Goal: Task Accomplishment & Management: Manage account settings

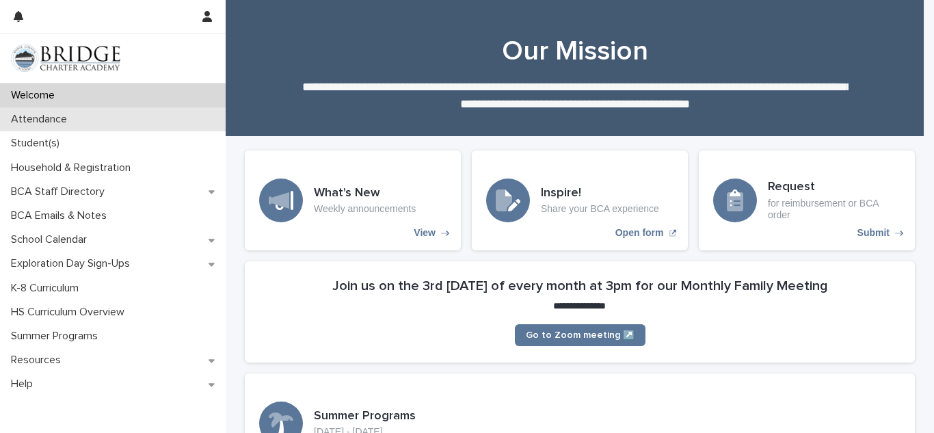
click at [151, 114] on div "Attendance" at bounding box center [113, 119] width 226 height 24
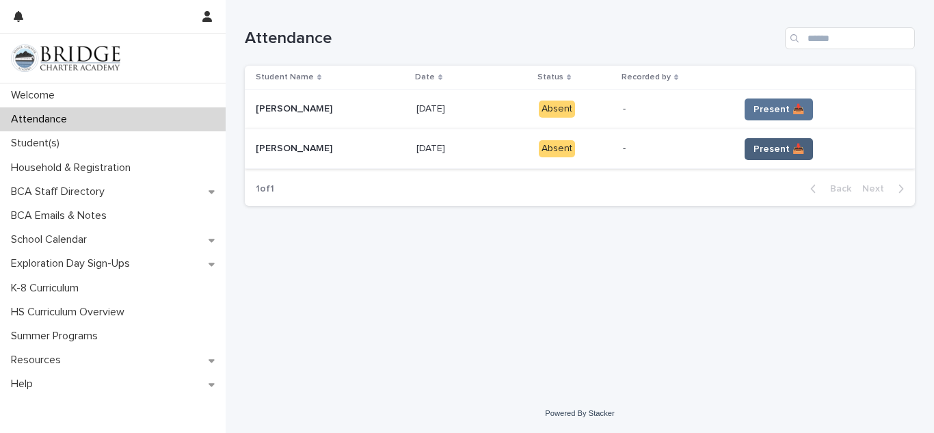
click at [785, 146] on span "Present 📥" at bounding box center [778, 149] width 51 height 14
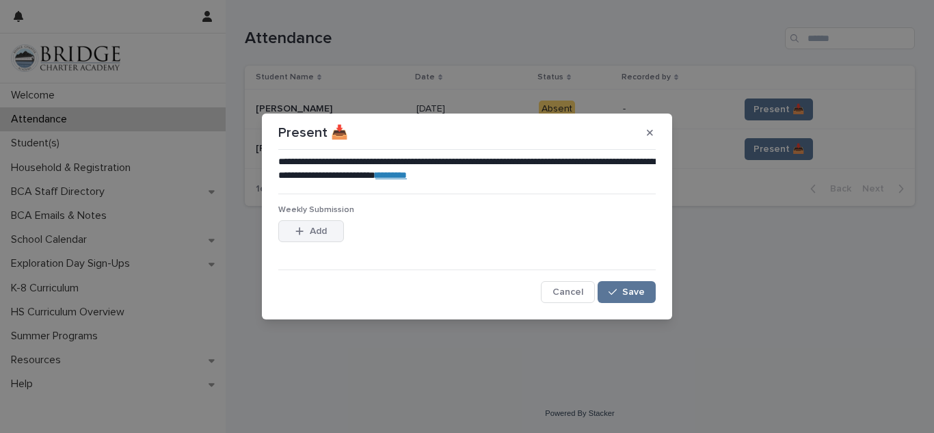
click at [318, 232] on span "Add" at bounding box center [318, 231] width 17 height 10
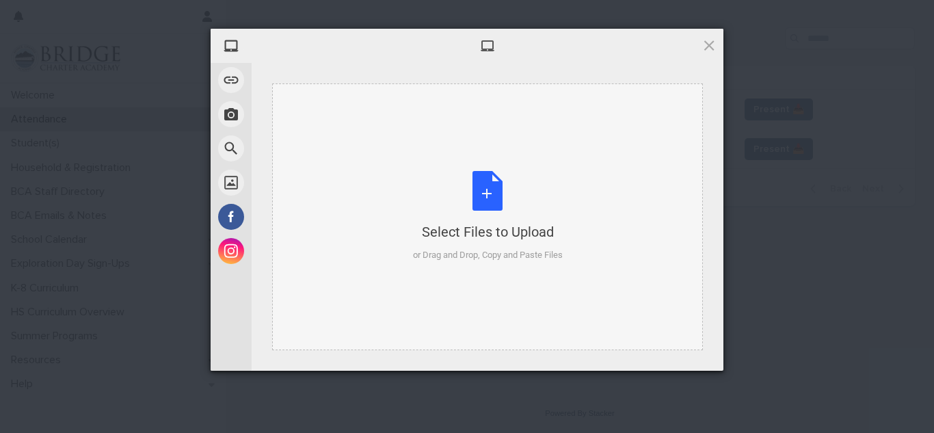
click at [419, 187] on div "Select Files to Upload or Drag and Drop, Copy and Paste Files" at bounding box center [488, 216] width 150 height 91
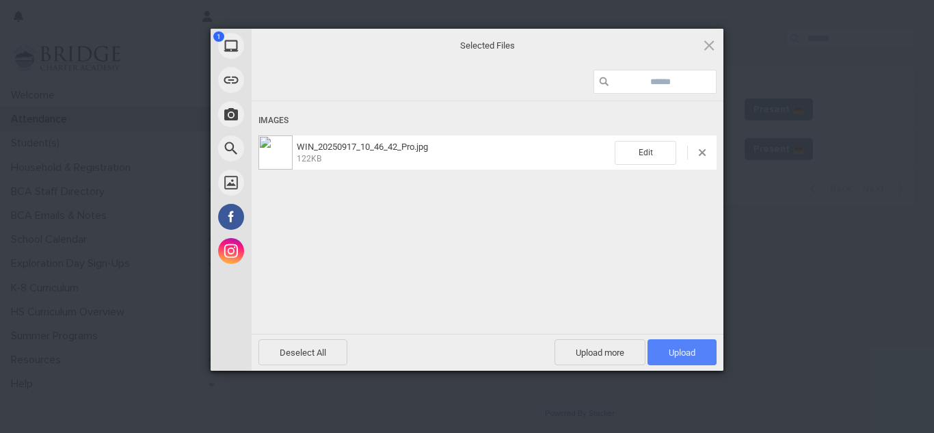
click at [679, 361] on span "Upload 1" at bounding box center [681, 352] width 69 height 26
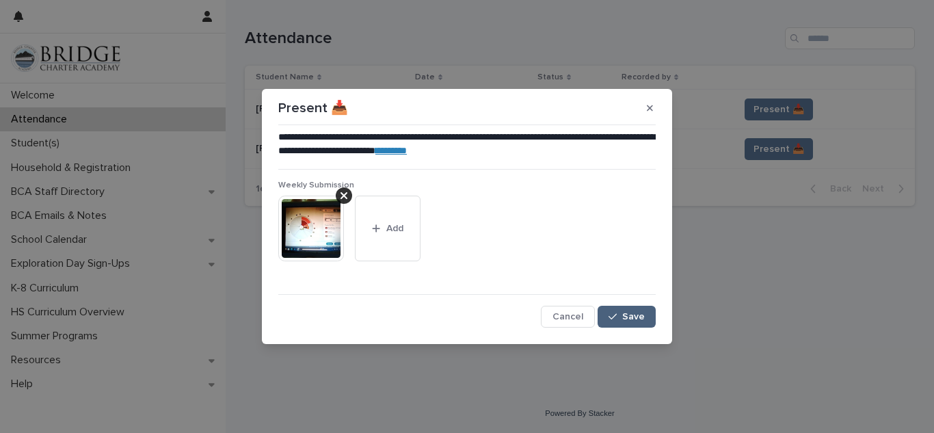
click at [632, 314] on span "Save" at bounding box center [633, 317] width 23 height 10
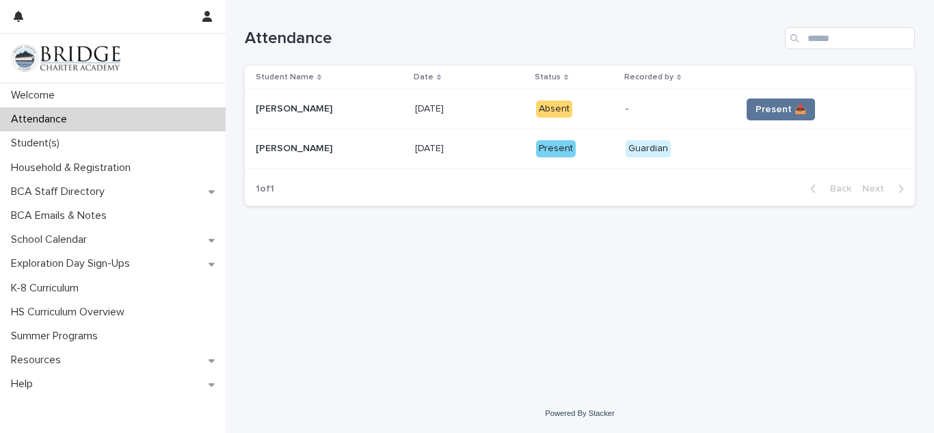
click at [770, 133] on td at bounding box center [824, 149] width 179 height 40
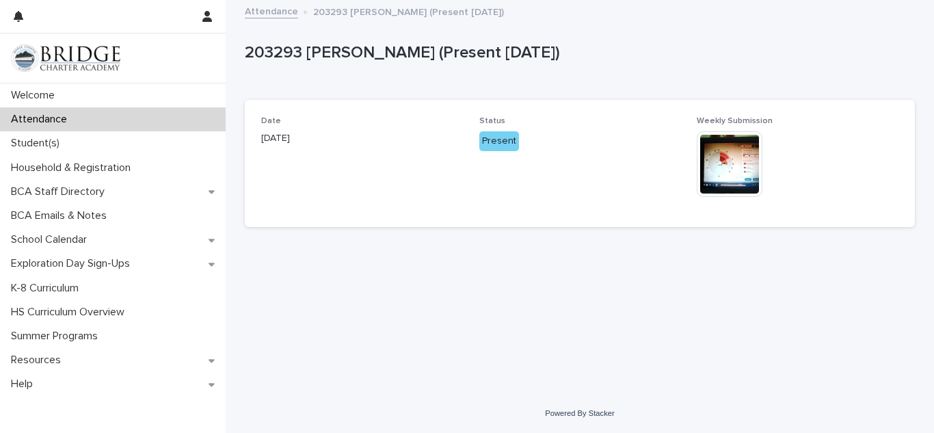
click at [316, 310] on div "Loading... Saving… Loading... Saving… 203293 [PERSON_NAME] (Present [DATE]) 203…" at bounding box center [580, 180] width 684 height 358
click at [295, 281] on div "Loading... Saving… Loading... Saving… 203293 [PERSON_NAME] (Present [DATE]) 203…" at bounding box center [580, 180] width 684 height 358
click at [314, 210] on span "Date [DATE]" at bounding box center [362, 163] width 202 height 94
click at [134, 116] on div "Attendance" at bounding box center [113, 119] width 226 height 24
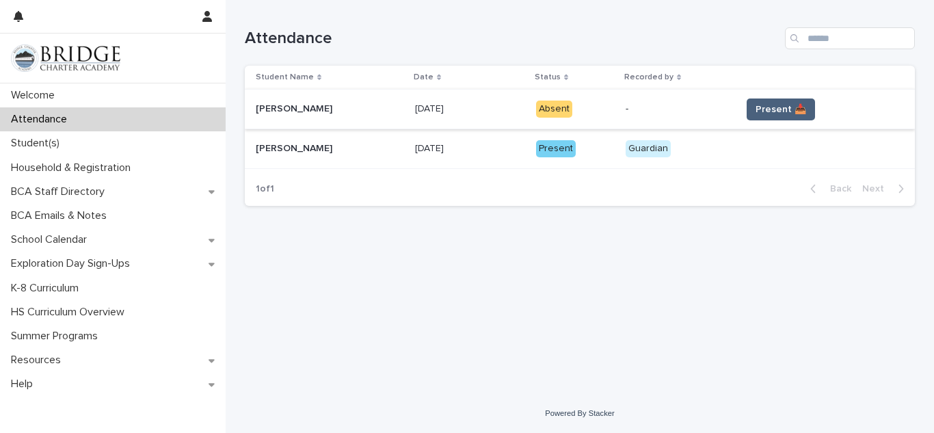
click at [774, 109] on span "Present 📥" at bounding box center [780, 110] width 51 height 14
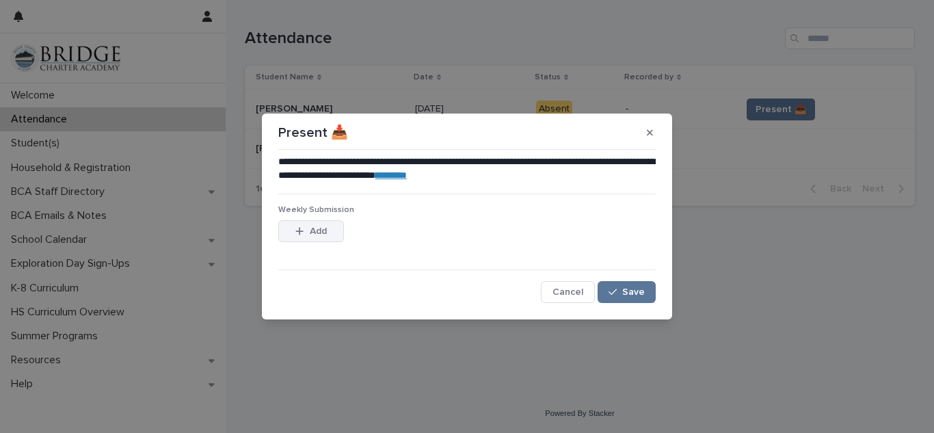
click at [321, 227] on span "Add" at bounding box center [318, 231] width 17 height 10
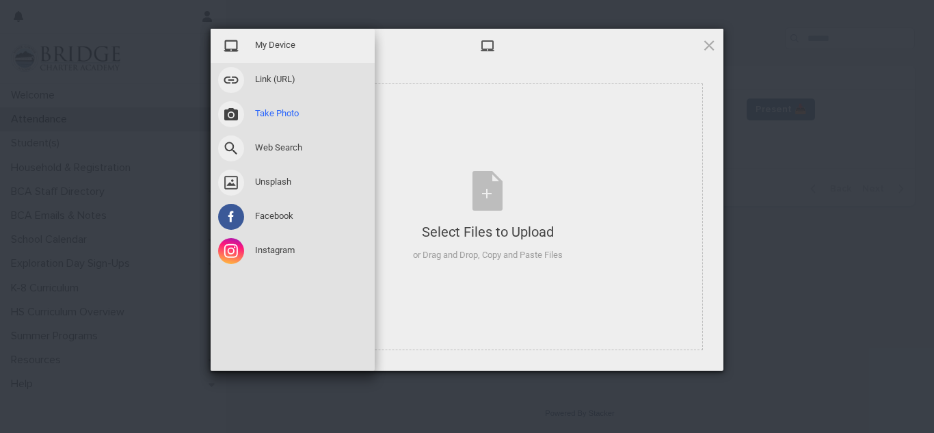
click at [231, 122] on span at bounding box center [231, 114] width 26 height 26
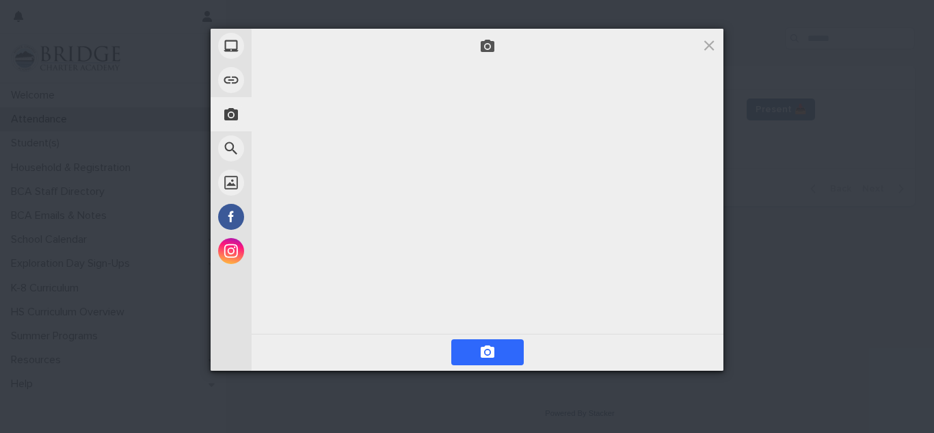
click at [147, 165] on div "My Device Link (URL) Take Photo Web Search Unsplash Facebook Instagram Selected…" at bounding box center [467, 216] width 934 height 433
click at [494, 351] on span at bounding box center [487, 352] width 16 height 16
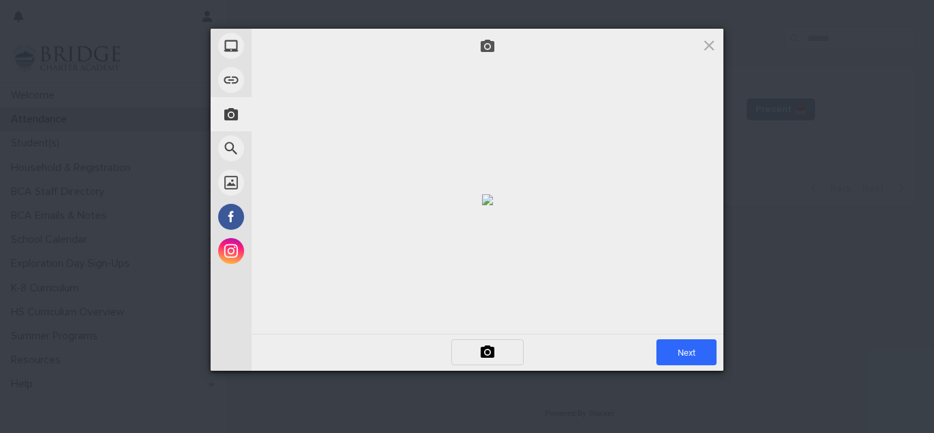
click at [684, 360] on span "Next" at bounding box center [686, 352] width 60 height 26
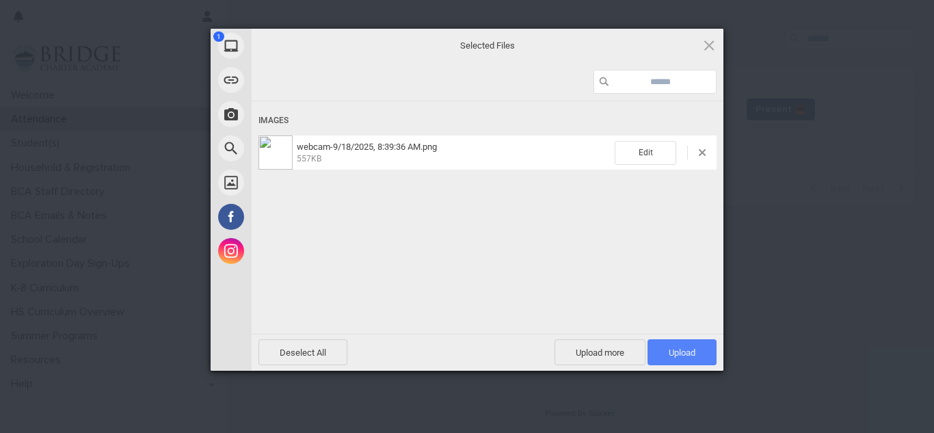
click at [674, 349] on span "Upload 1" at bounding box center [681, 352] width 27 height 10
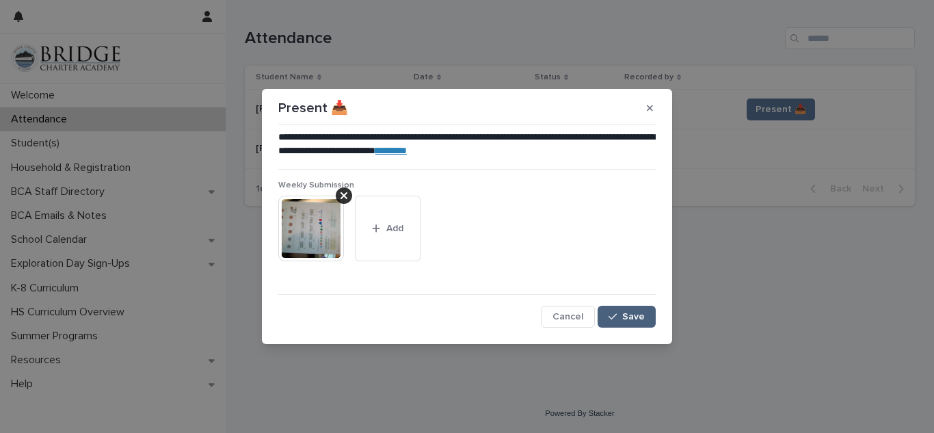
click at [641, 312] on span "Save" at bounding box center [633, 317] width 23 height 10
